Goal: Find specific page/section: Find specific page/section

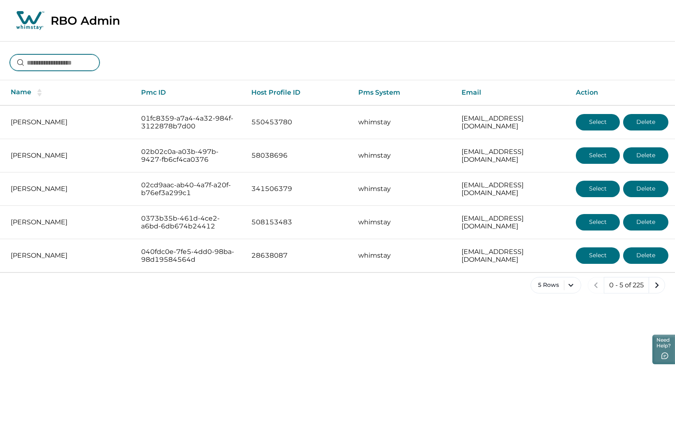
click at [74, 62] on input at bounding box center [55, 62] width 90 height 16
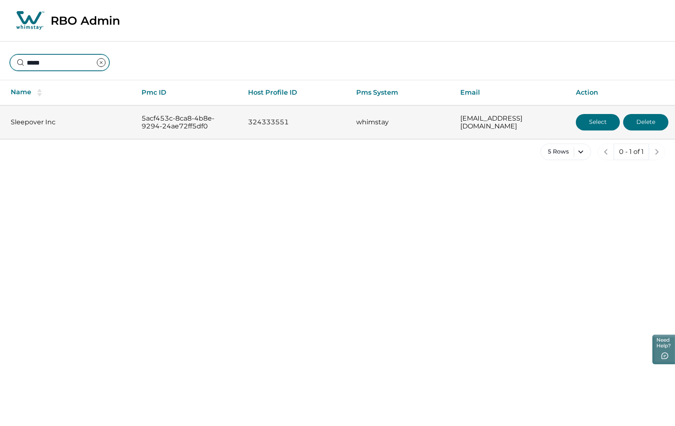
type input "*****"
click at [592, 121] on button "Select" at bounding box center [598, 122] width 44 height 16
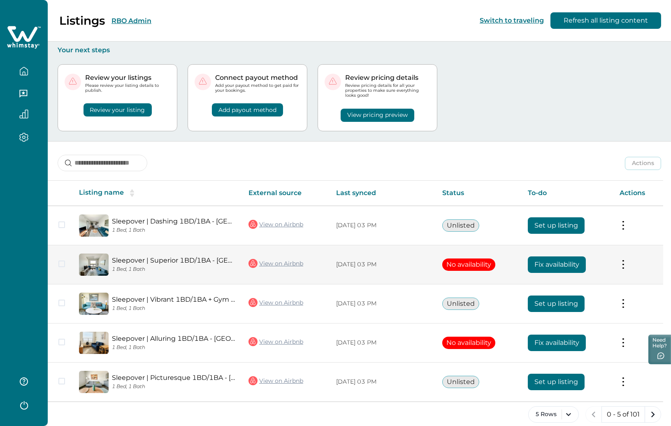
scroll to position [9, 0]
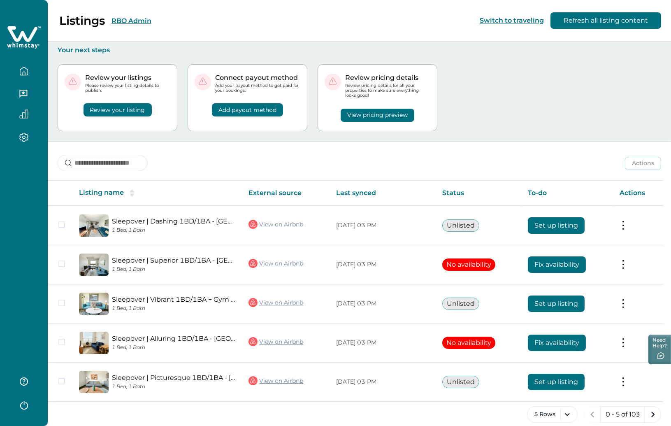
scroll to position [9, 0]
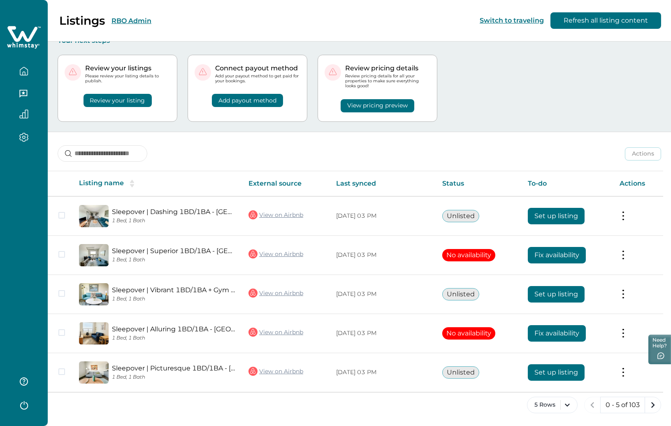
click at [141, 19] on button "RBO Admin" at bounding box center [131, 21] width 40 height 8
